Goal: Book appointment/travel/reservation

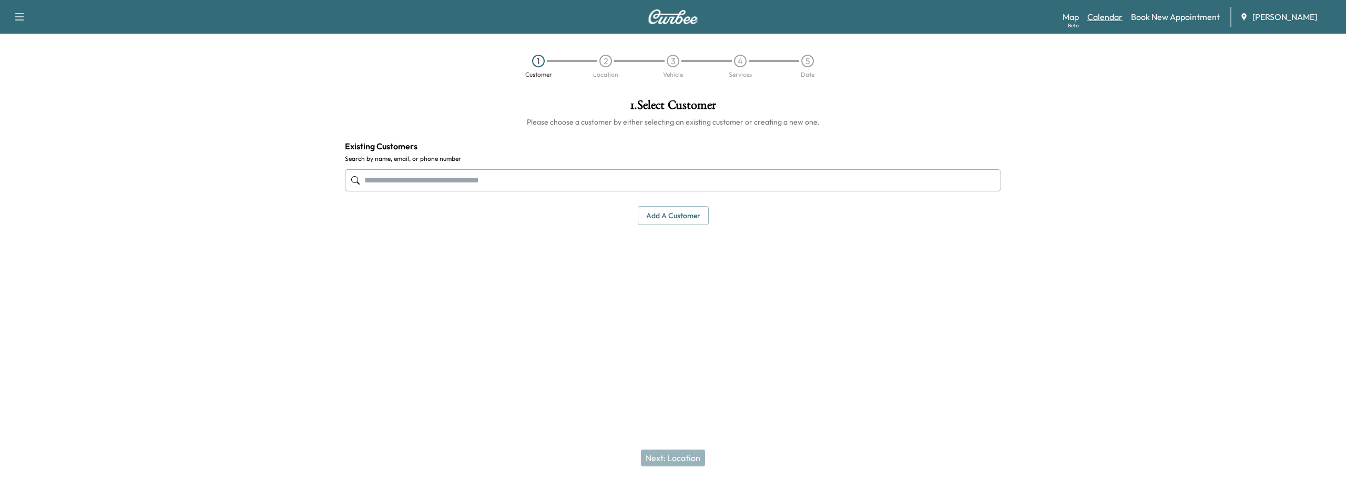
click at [1101, 17] on link "Calendar" at bounding box center [1104, 17] width 35 height 13
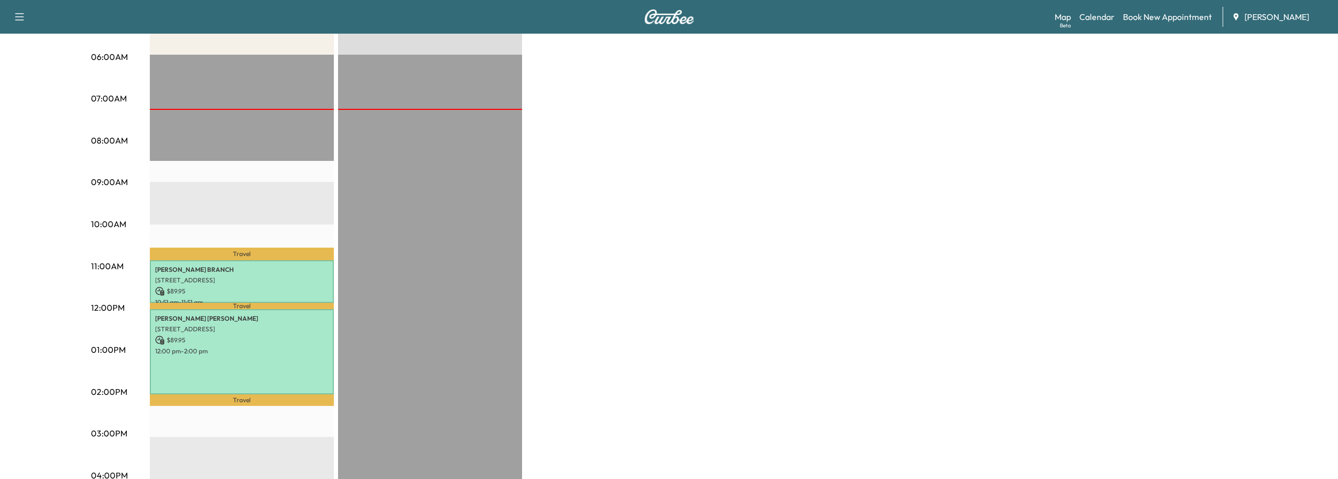
scroll to position [263, 0]
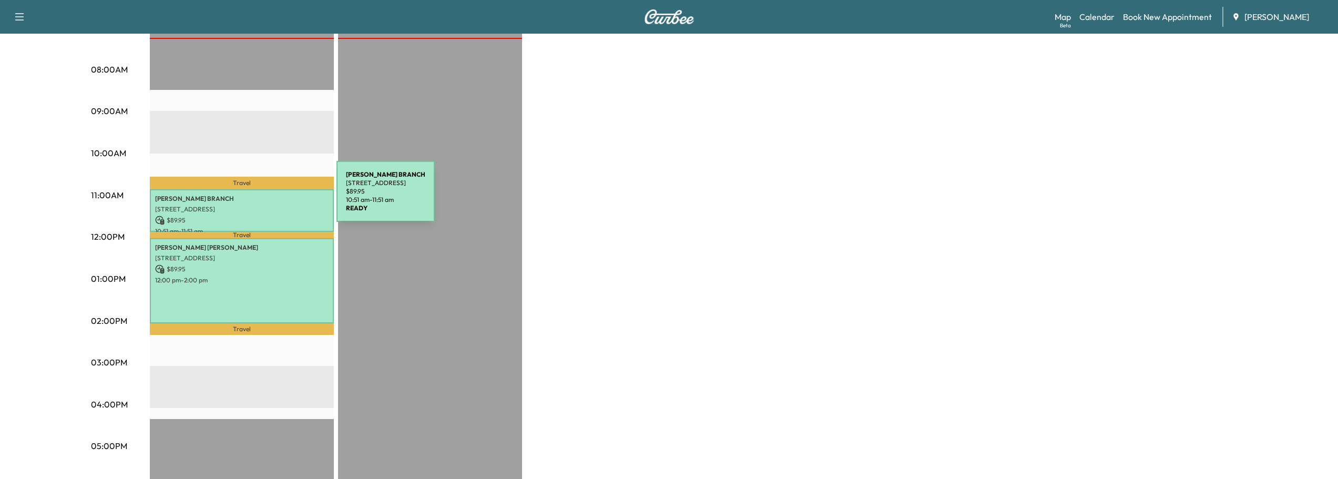
click at [258, 198] on p "[PERSON_NAME]" at bounding box center [241, 198] width 173 height 8
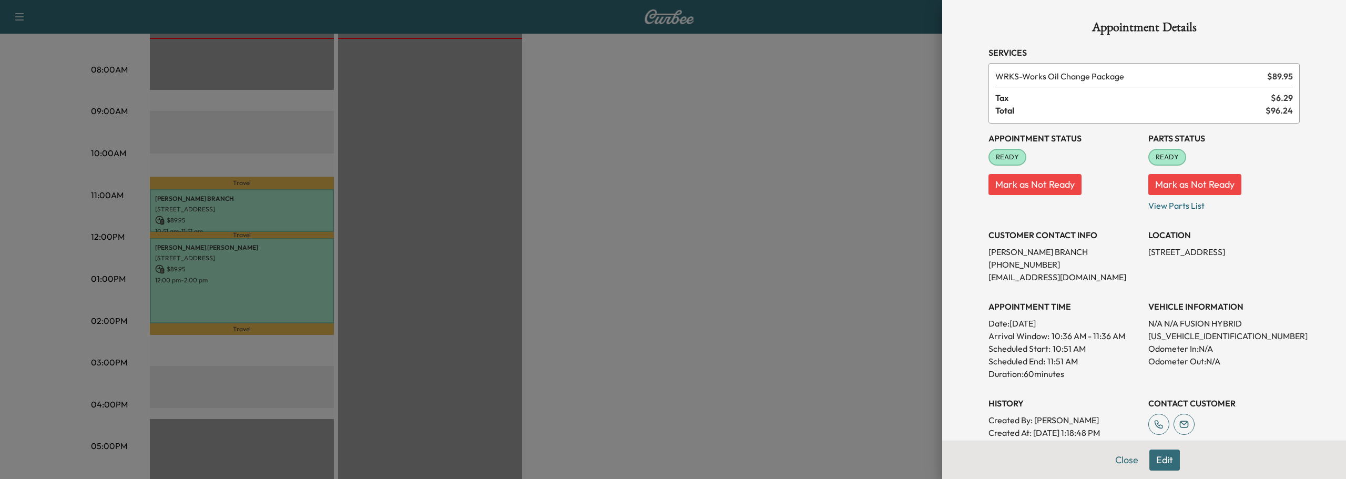
drag, startPoint x: 1114, startPoint y: 466, endPoint x: 1098, endPoint y: 459, distance: 17.2
click at [1113, 466] on button "Close" at bounding box center [1126, 459] width 37 height 21
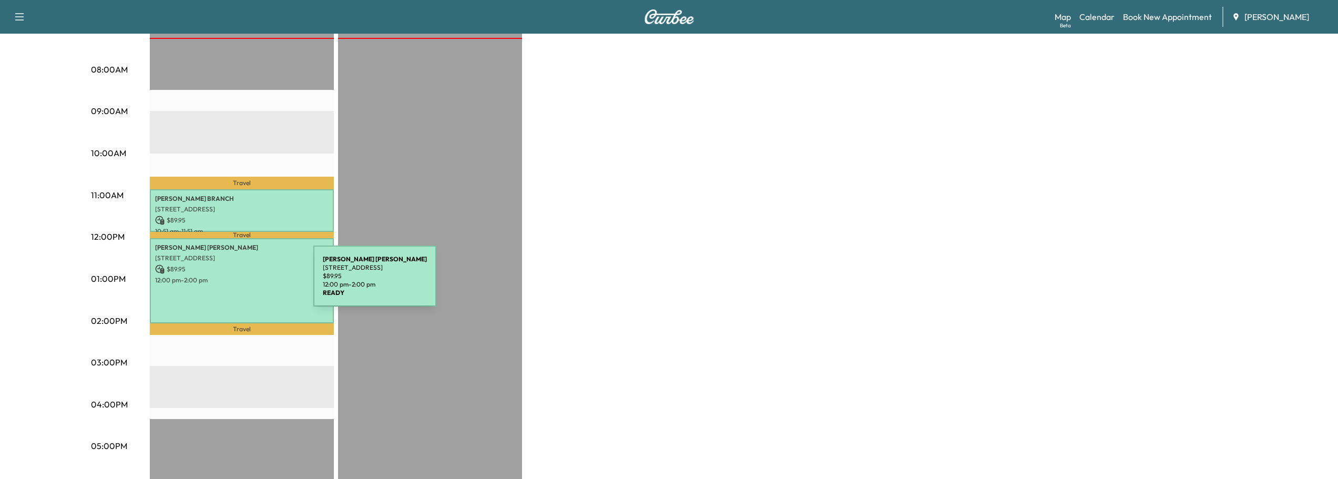
click at [237, 278] on p "12:00 pm - 2:00 pm" at bounding box center [241, 280] width 173 height 8
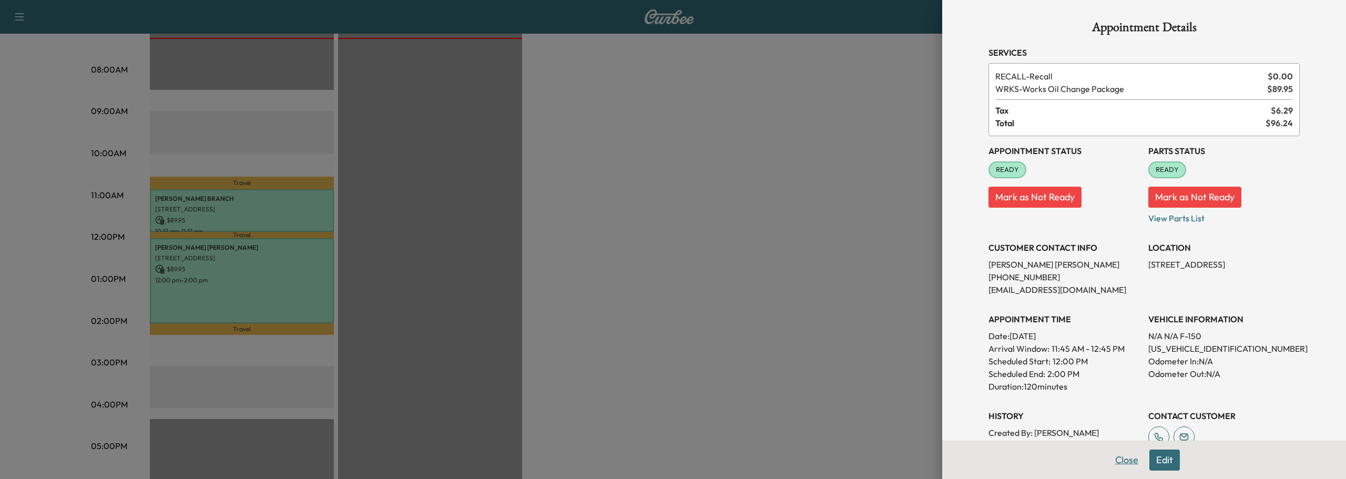
click at [1119, 460] on button "Close" at bounding box center [1126, 459] width 37 height 21
